Goal: Task Accomplishment & Management: Manage account settings

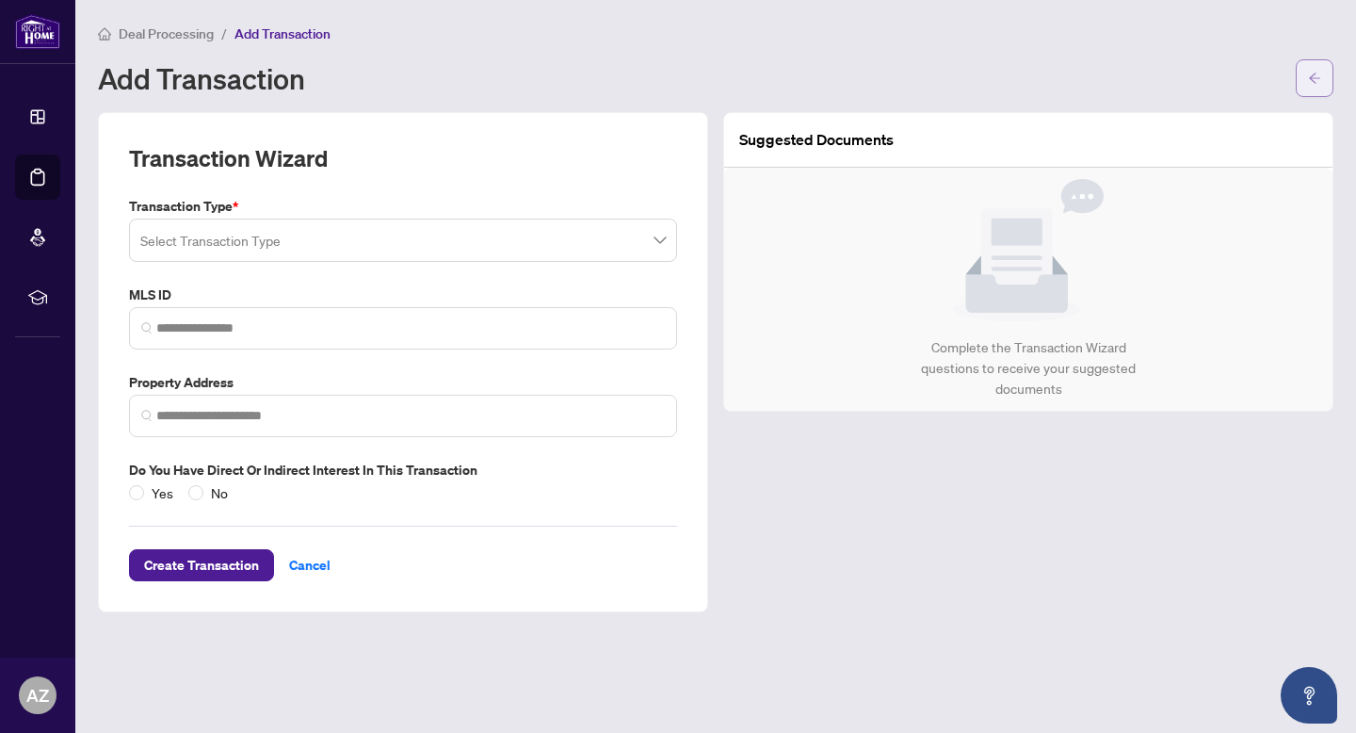
click at [1323, 67] on button "button" at bounding box center [1315, 78] width 38 height 38
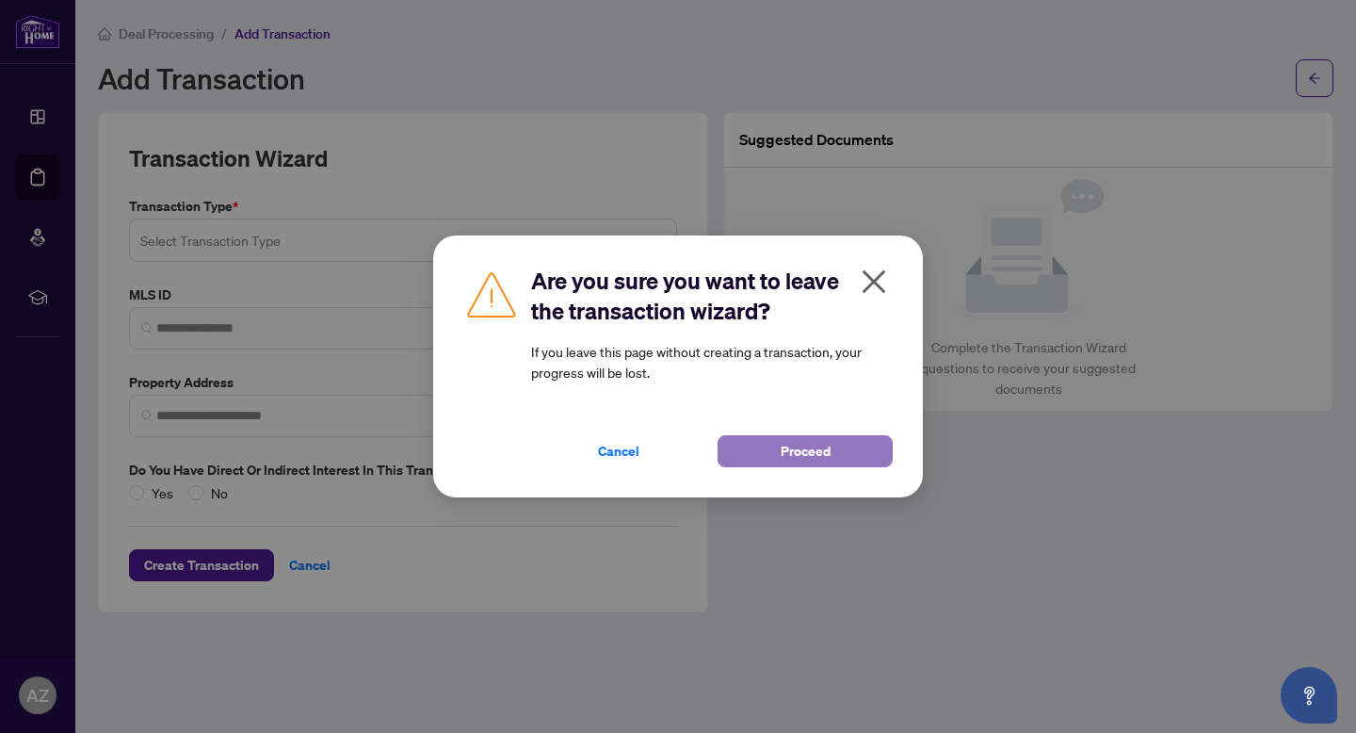
click at [784, 451] on span "Proceed" at bounding box center [806, 451] width 50 height 30
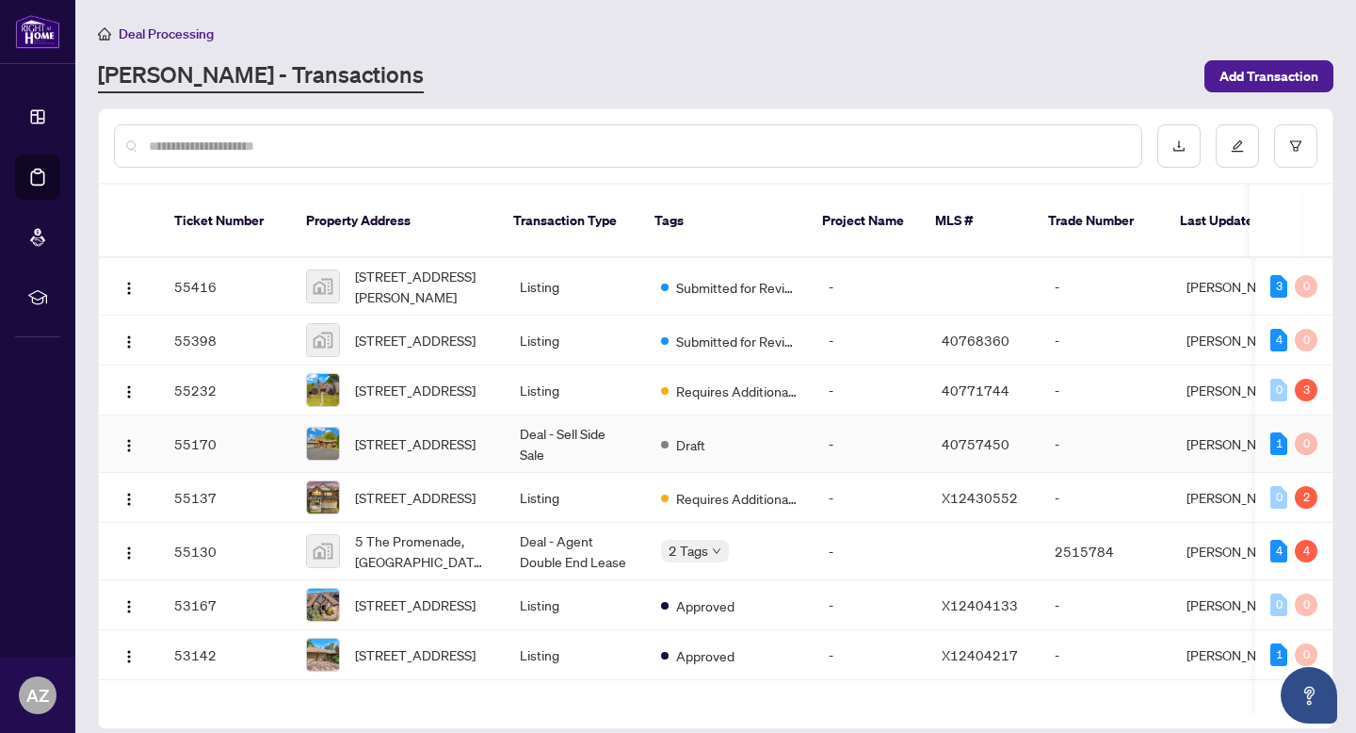
click at [794, 447] on td "Draft" at bounding box center [730, 443] width 168 height 57
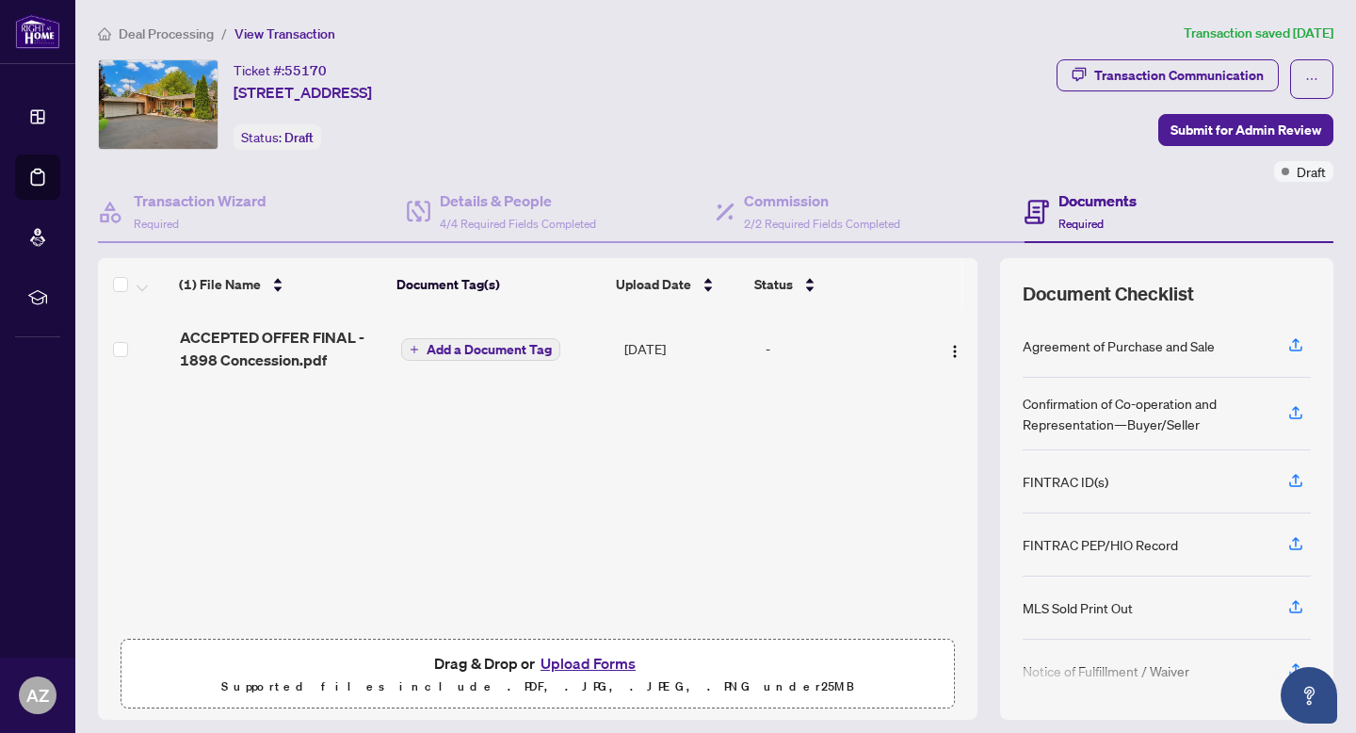
click at [601, 517] on div "(1) File Name Document Tag(s) Upload Date Status ACCEPTED OFFER FINAL - 1898 Co…" at bounding box center [538, 470] width 880 height 318
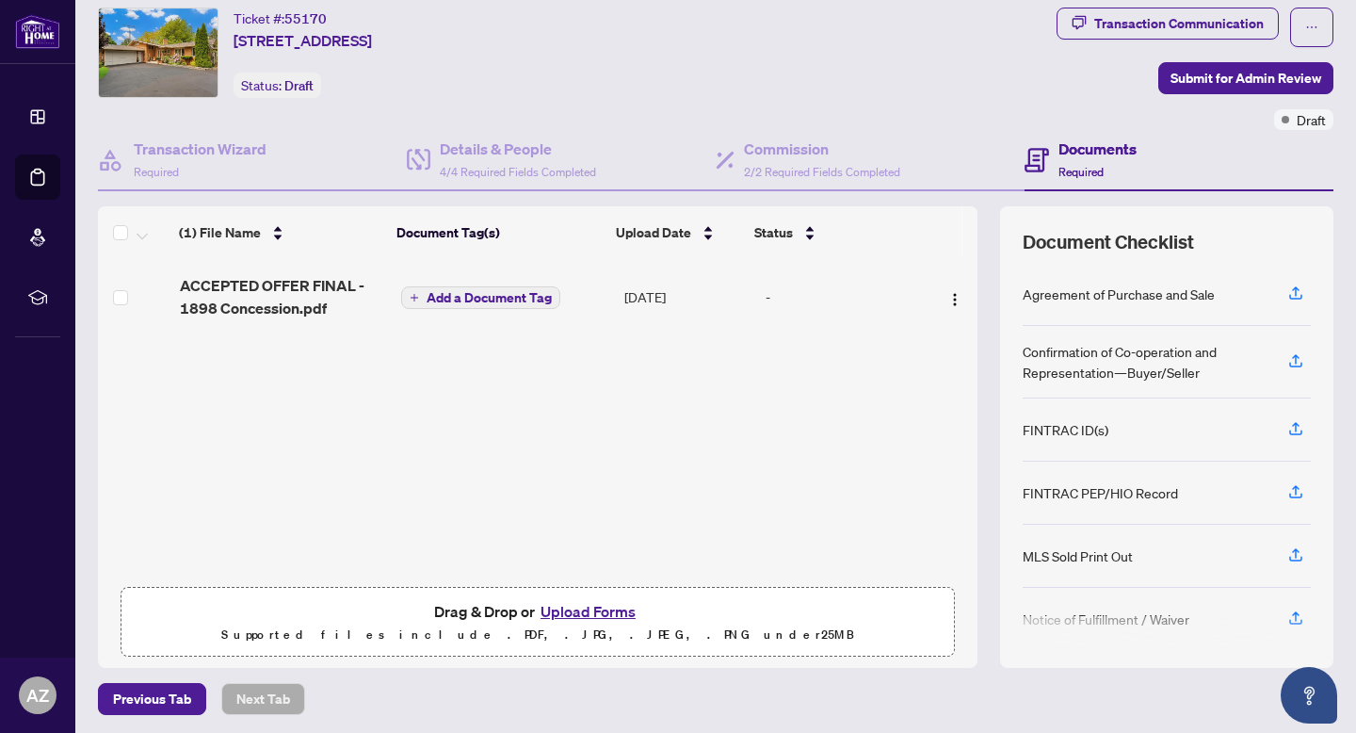
scroll to position [55, 0]
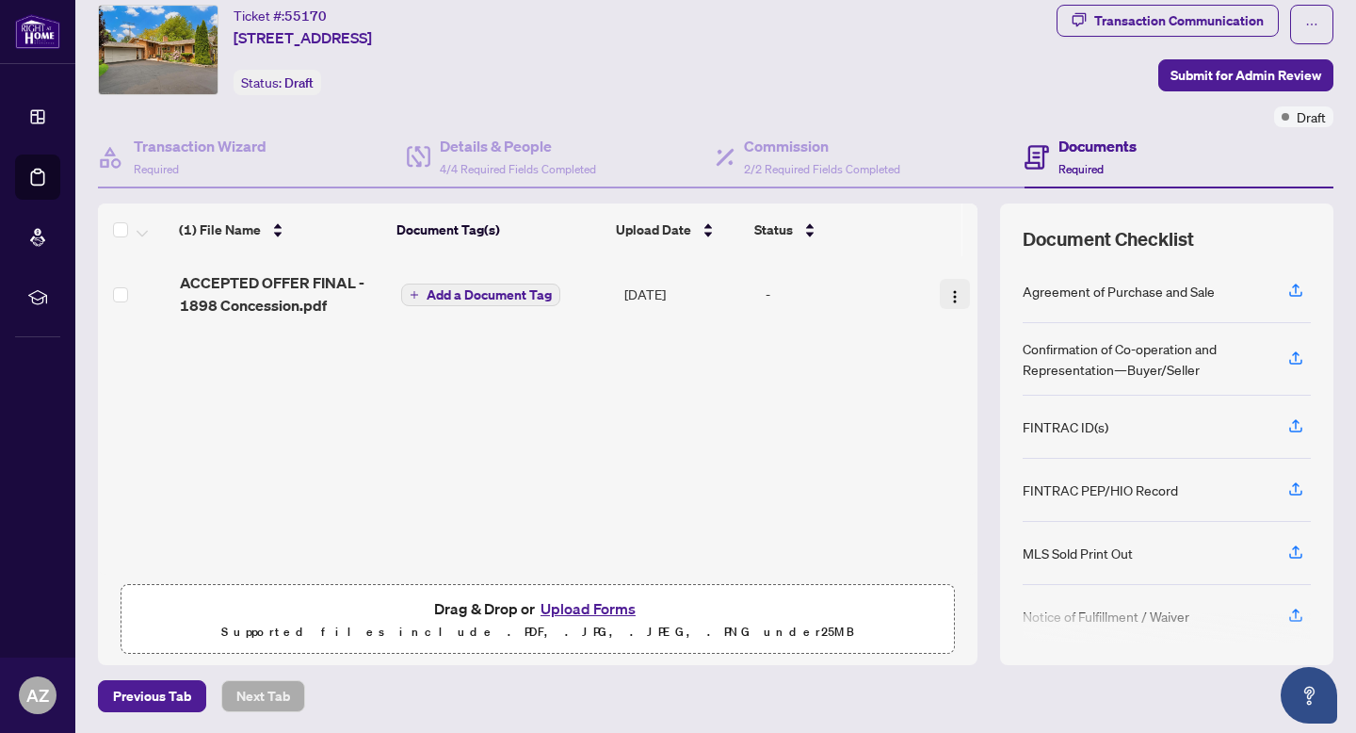
click at [947, 291] on img "button" at bounding box center [954, 296] width 15 height 15
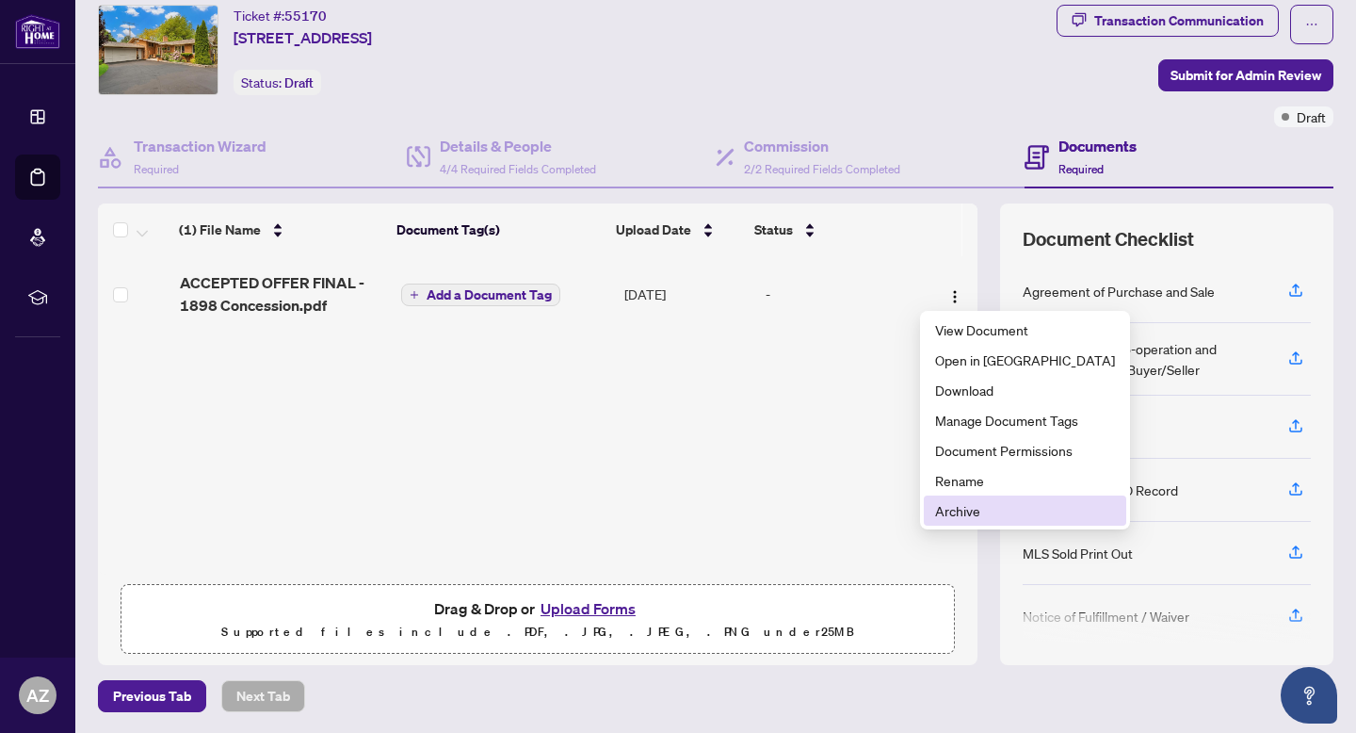
click at [966, 506] on span "Archive" at bounding box center [1025, 510] width 180 height 21
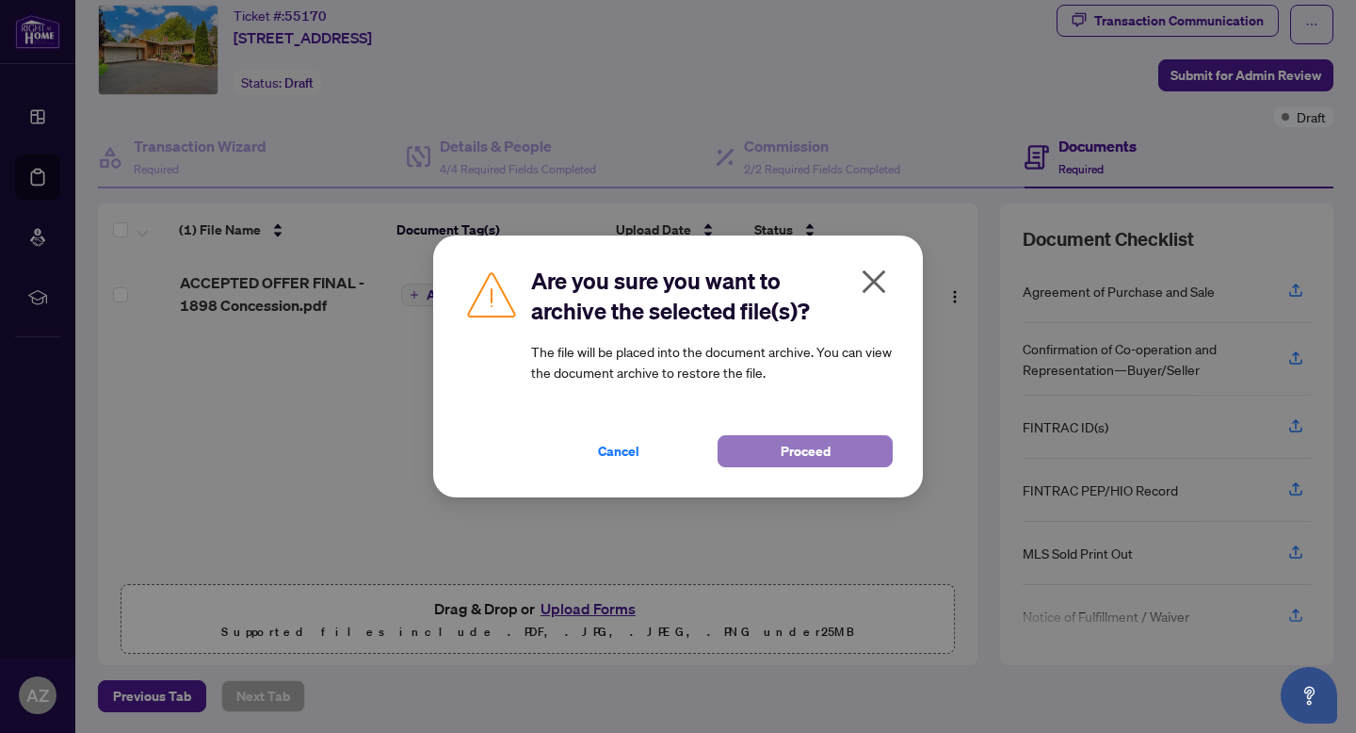
click at [816, 443] on span "Proceed" at bounding box center [806, 451] width 50 height 30
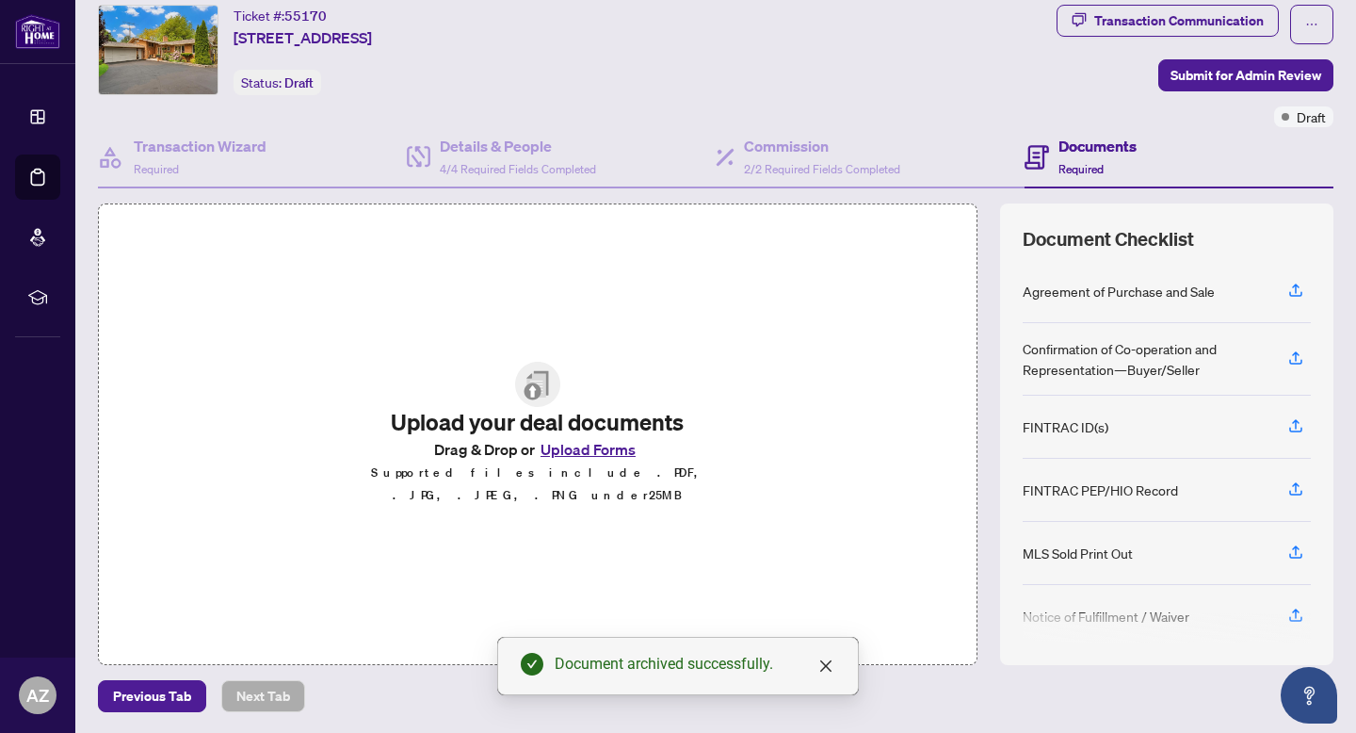
click at [586, 460] on button "Upload Forms" at bounding box center [588, 449] width 106 height 24
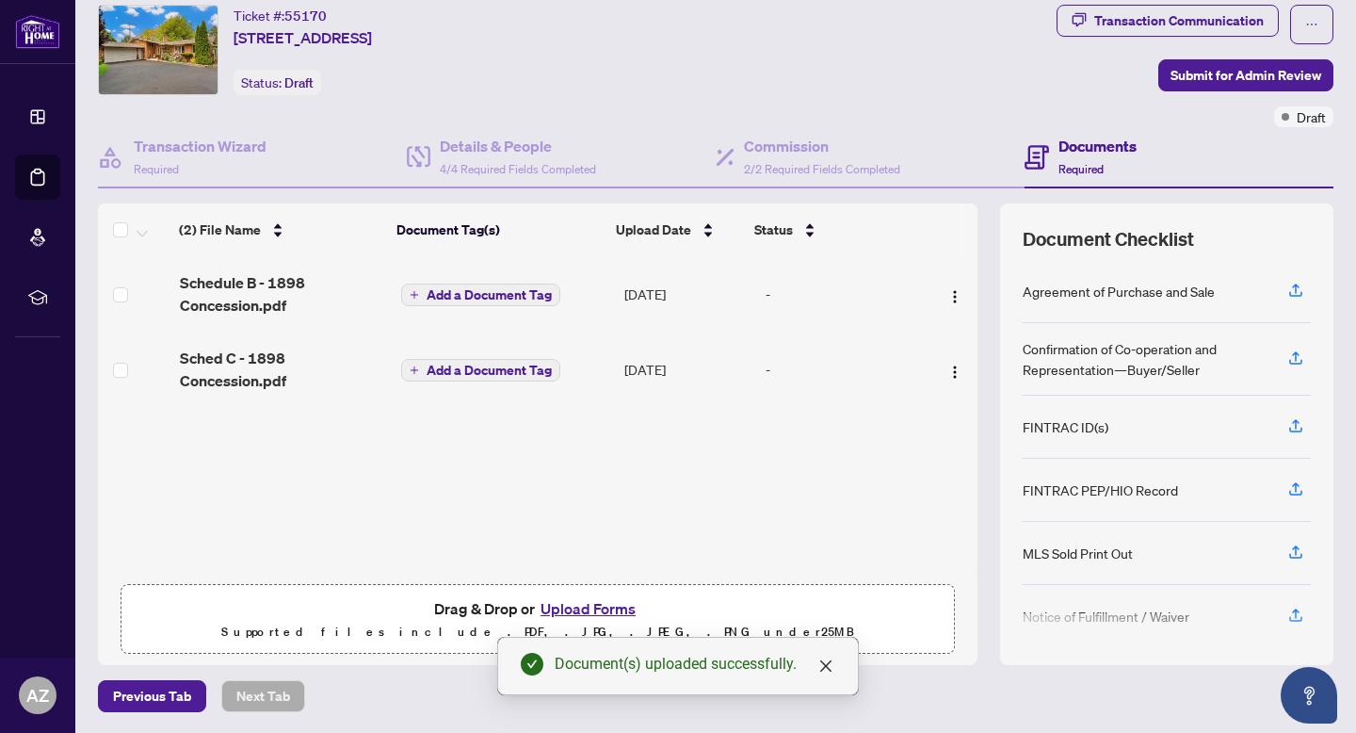
click at [589, 608] on button "Upload Forms" at bounding box center [588, 608] width 106 height 24
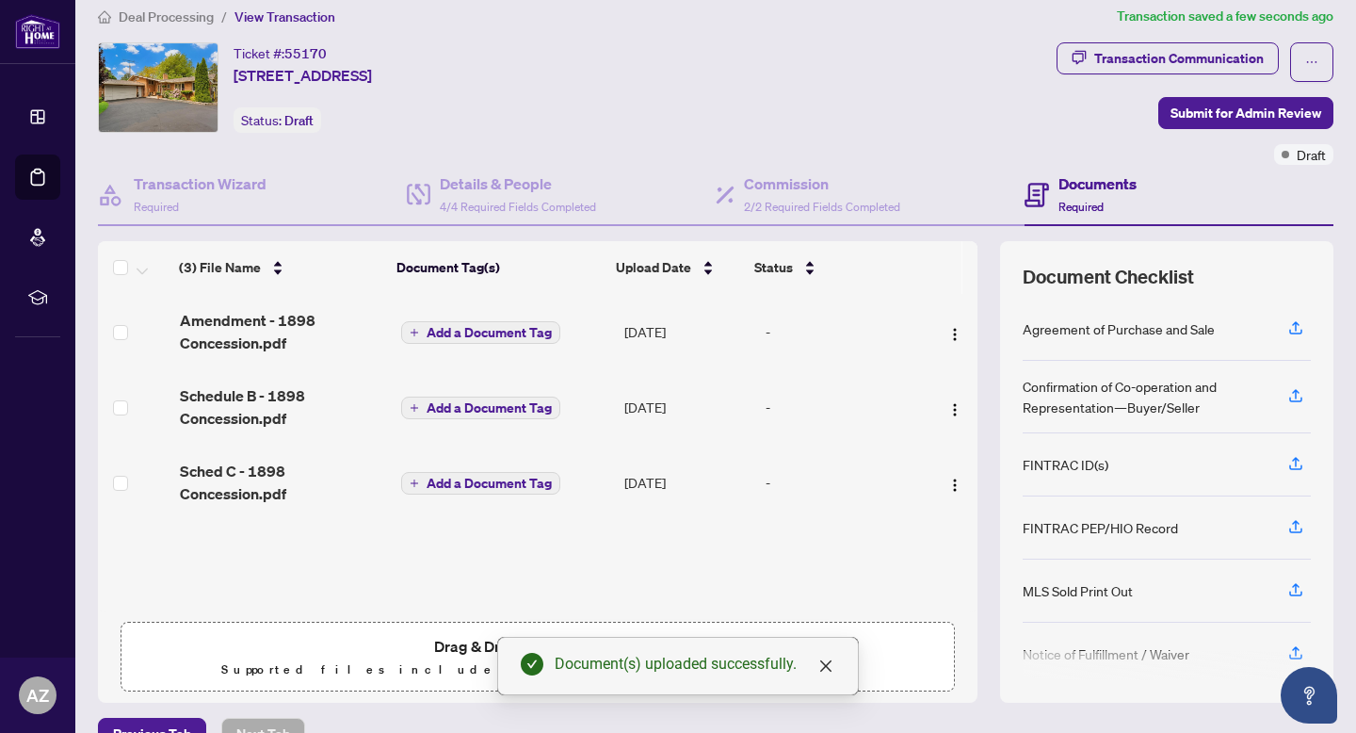
scroll to position [0, 0]
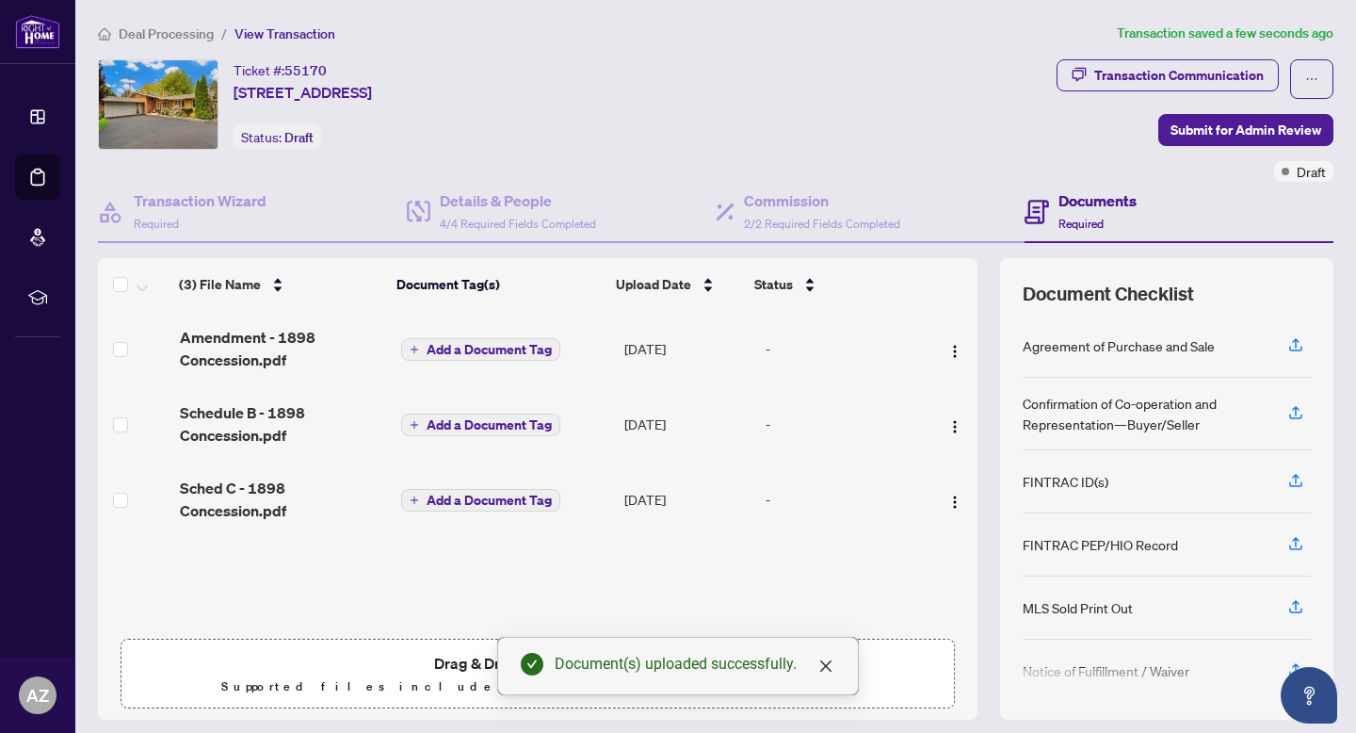
click at [200, 36] on span "Deal Processing" at bounding box center [166, 33] width 95 height 17
